Goal: Task Accomplishment & Management: Use online tool/utility

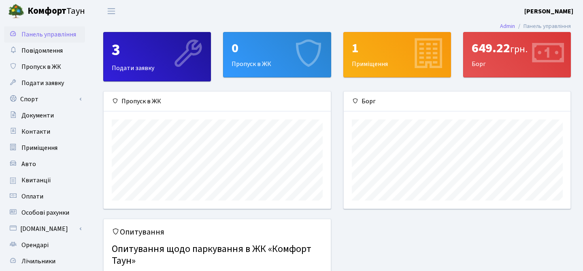
scroll to position [117, 227]
click at [74, 101] on link "Спорт" at bounding box center [44, 99] width 81 height 16
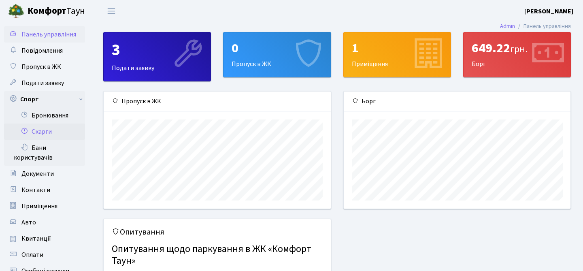
click at [49, 129] on link "Скарги" at bounding box center [44, 132] width 81 height 16
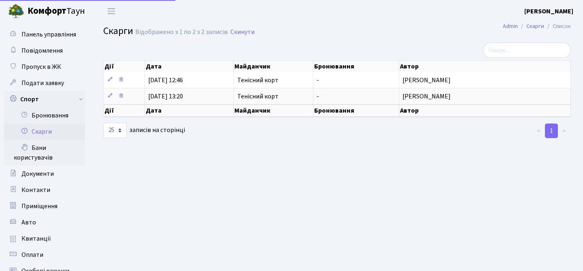
select select "25"
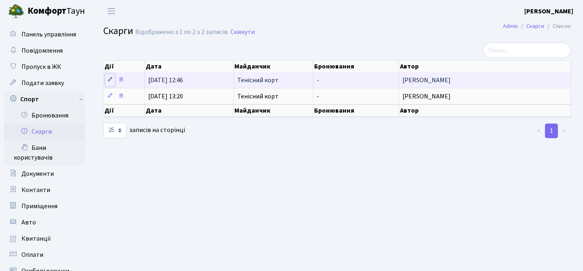
click at [110, 78] on icon at bounding box center [110, 80] width 6 height 6
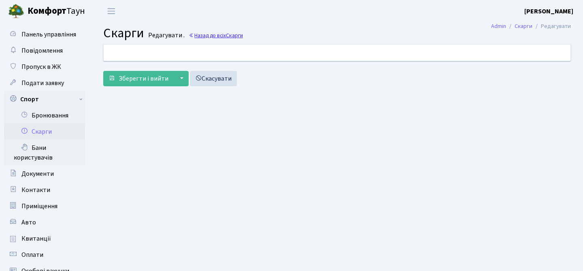
click at [233, 36] on span "Скарги" at bounding box center [234, 36] width 17 height 8
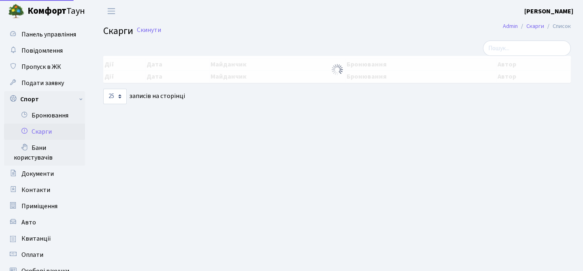
select select "25"
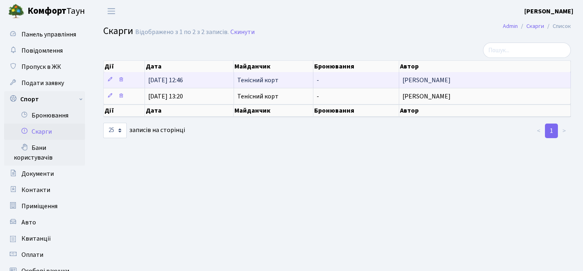
click at [267, 79] on span "Тенісний корт" at bounding box center [273, 80] width 73 height 6
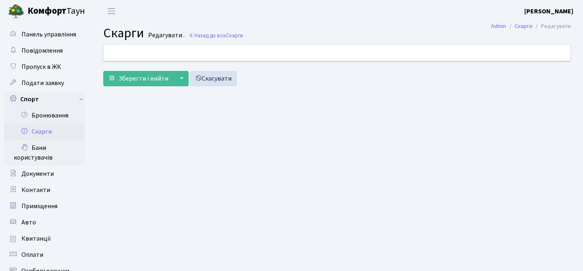
click at [207, 55] on div at bounding box center [337, 53] width 479 height 16
click at [43, 148] on link "Бани користувачів" at bounding box center [44, 153] width 81 height 26
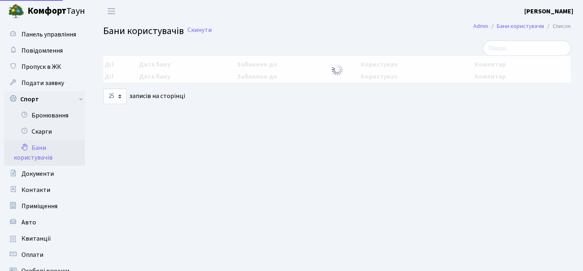
select select "25"
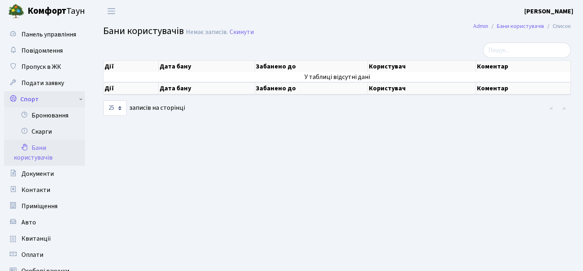
click at [34, 98] on link "Спорт" at bounding box center [44, 99] width 81 height 16
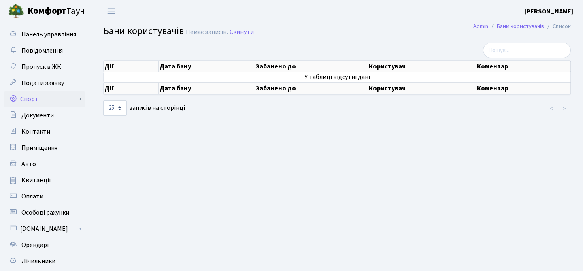
click at [41, 98] on link "Спорт" at bounding box center [44, 99] width 81 height 16
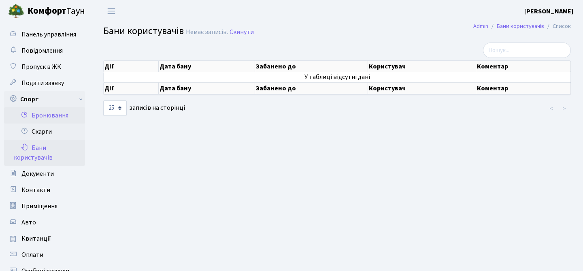
click at [49, 120] on link "Бронювання" at bounding box center [44, 115] width 81 height 16
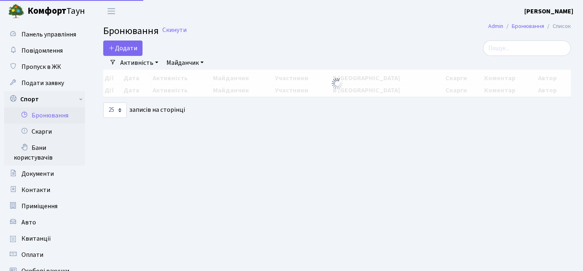
select select "25"
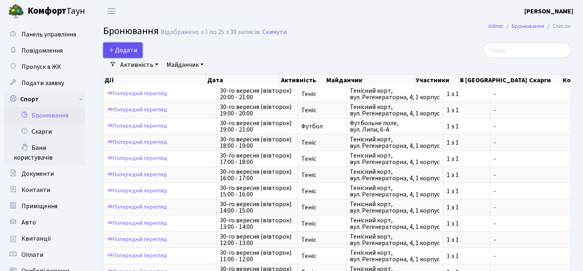
click at [132, 48] on button "Додати" at bounding box center [122, 50] width 39 height 15
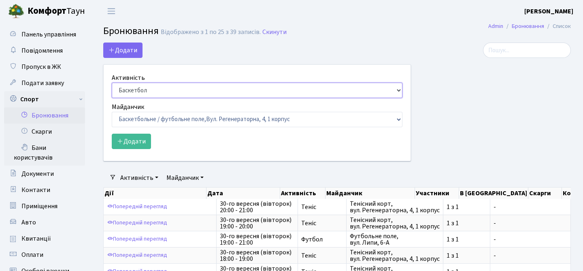
click at [143, 90] on select "Баскетбол Волейбол Йога Катання на роликах Настільний теніс Теніс Футбол Фітнес" at bounding box center [257, 90] width 291 height 15
select select "1"
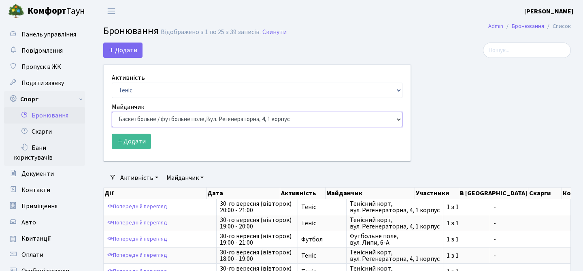
click at [148, 120] on select "Баскетбольне / футбольне поле, Вул. Регенераторна, 4, 1 корпус Баскетбольне пол…" at bounding box center [257, 119] width 291 height 15
select select "1"
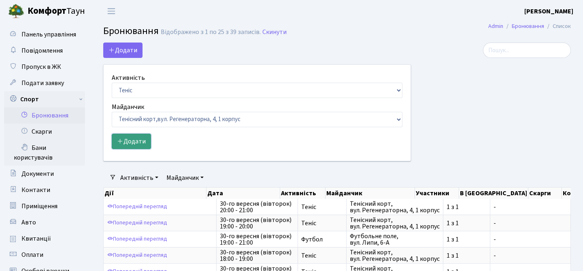
click at [139, 138] on button "Додати" at bounding box center [131, 141] width 39 height 15
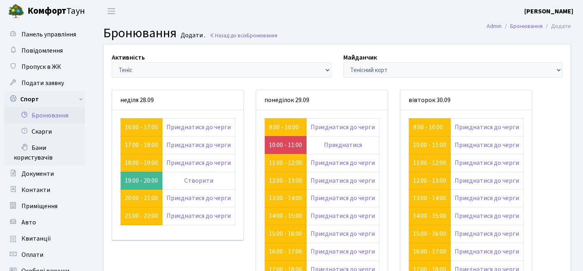
click at [170, 250] on div "неділя 28.09" at bounding box center [178, 232] width 144 height 284
click at [140, 129] on link "16:00 - 17:00" at bounding box center [141, 127] width 33 height 9
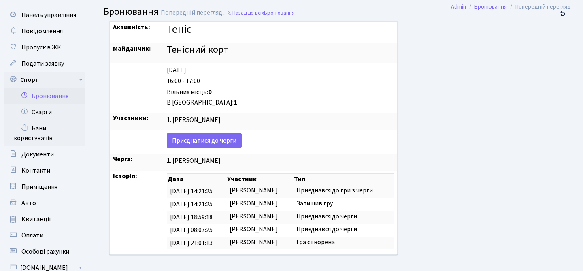
scroll to position [20, 0]
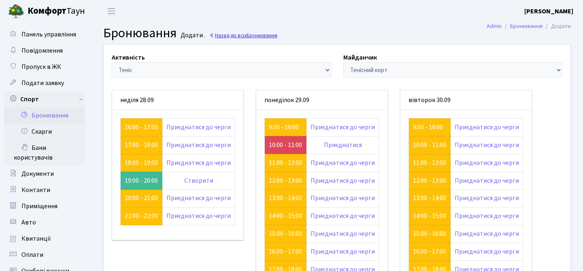
click at [234, 34] on link "Назад до всіх Бронювання" at bounding box center [243, 36] width 68 height 8
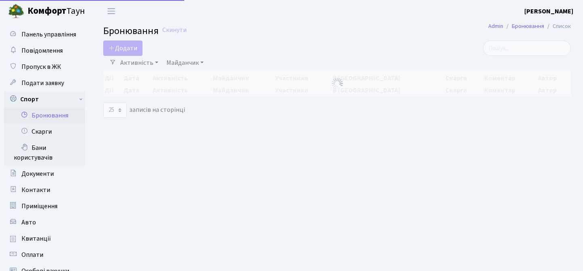
select select "25"
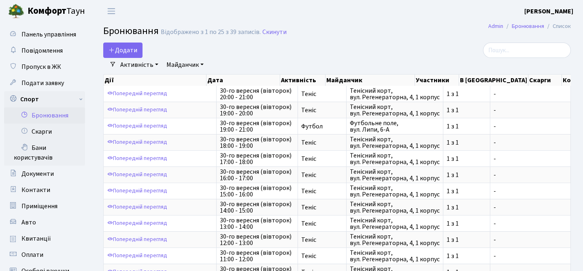
scroll to position [1, 0]
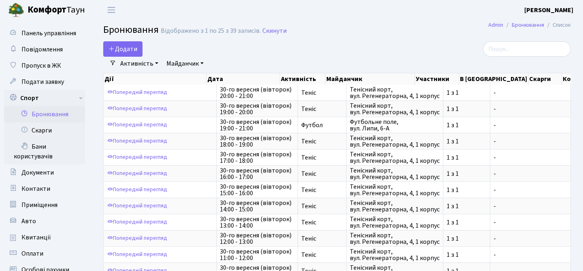
click at [202, 62] on link "Майданчик" at bounding box center [185, 64] width 44 height 14
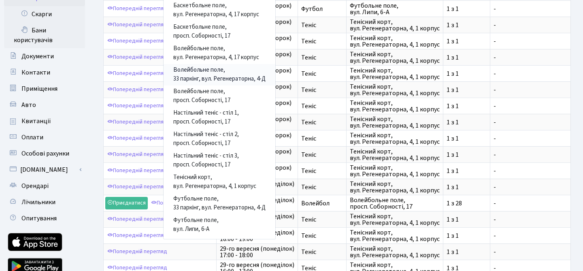
scroll to position [120, 0]
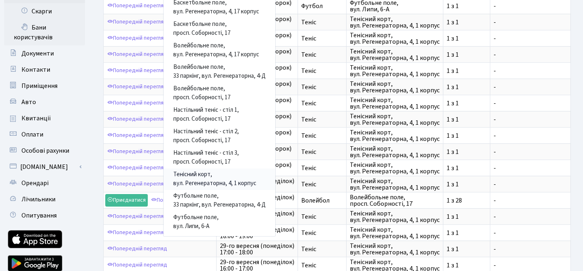
click at [201, 177] on link "Тенісний корт, вул. Регенераторна, 4, 1 корпус" at bounding box center [220, 179] width 112 height 21
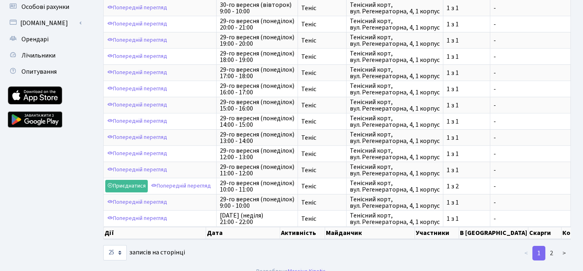
scroll to position [275, 0]
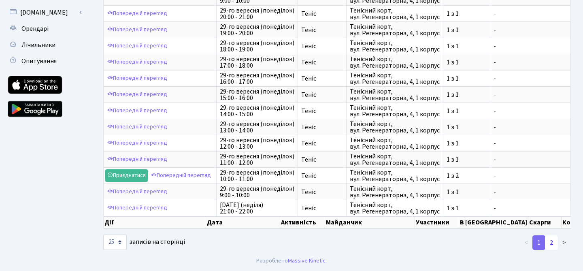
click at [553, 241] on link "2" at bounding box center [551, 242] width 13 height 15
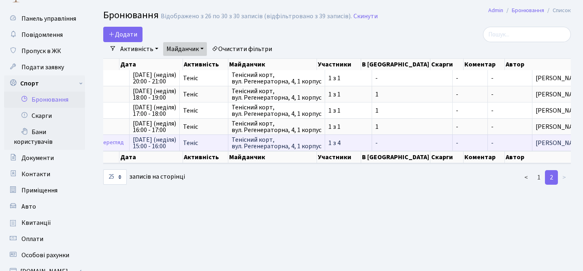
scroll to position [0, 0]
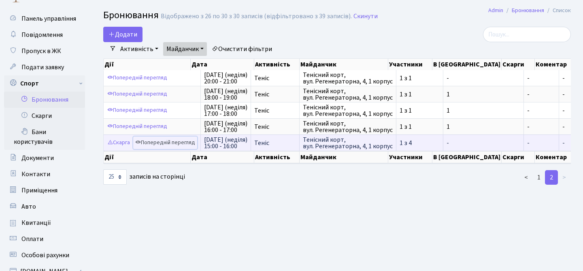
click at [187, 144] on link "Попередній перегляд" at bounding box center [165, 143] width 64 height 13
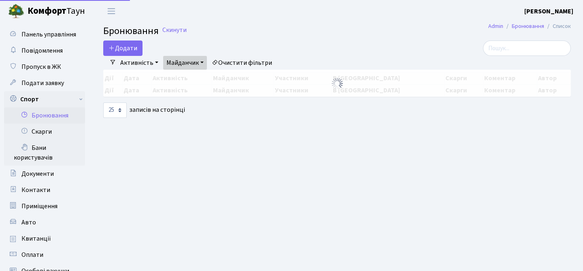
select select "25"
